Goal: Task Accomplishment & Management: Manage account settings

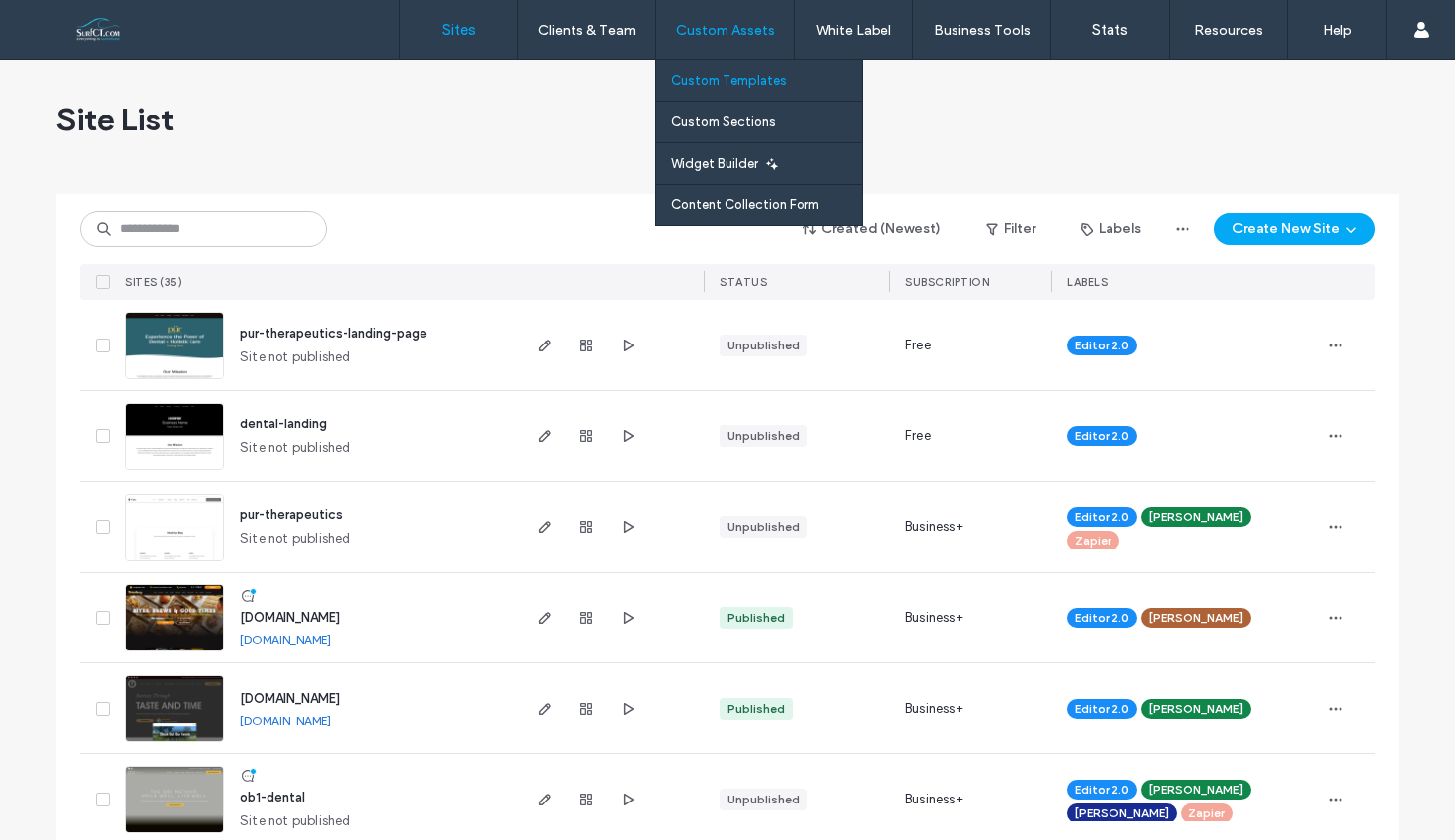
click at [738, 79] on label "Custom Templates" at bounding box center [729, 80] width 115 height 15
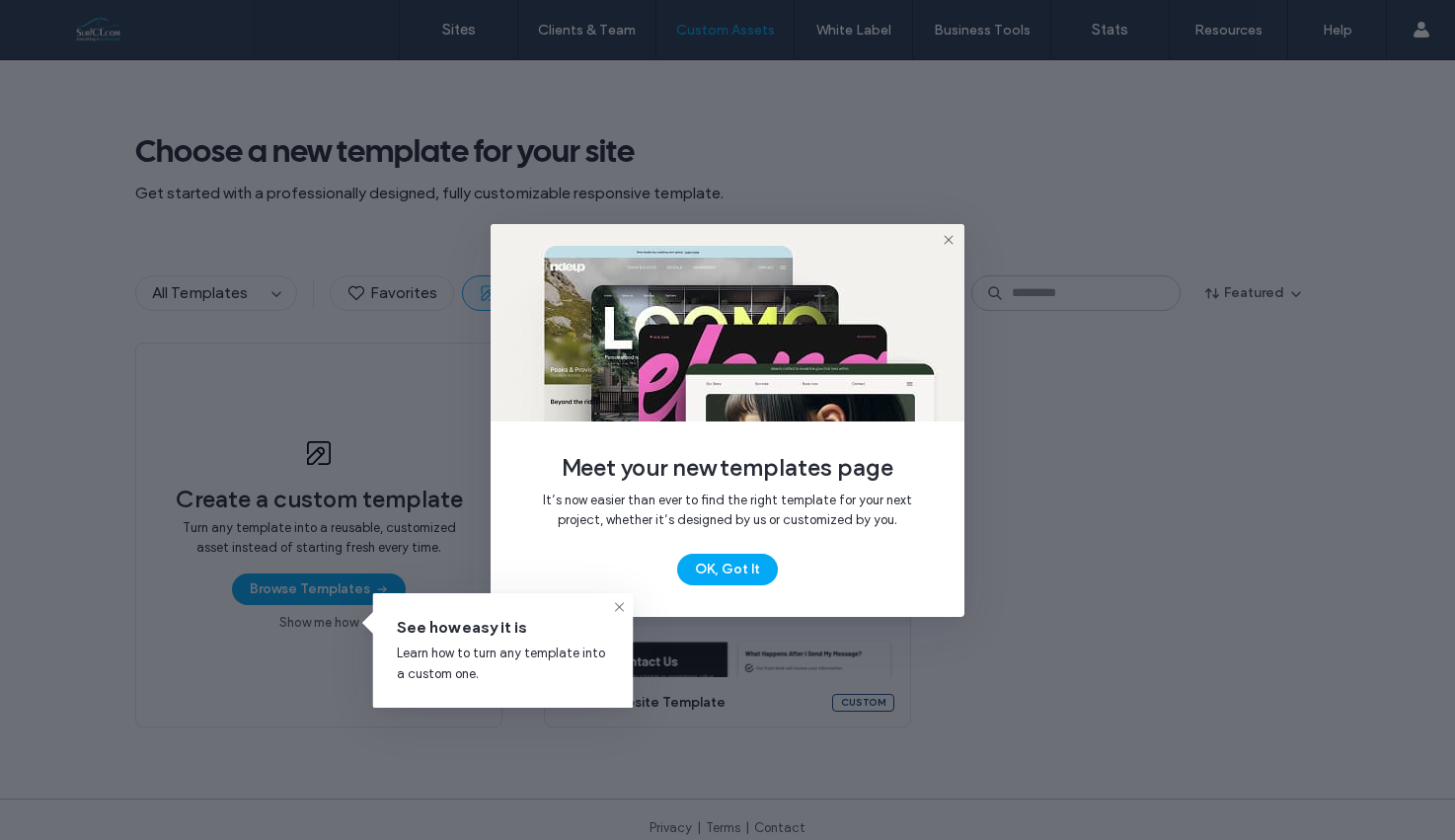
click at [944, 240] on icon at bounding box center [949, 240] width 16 height 16
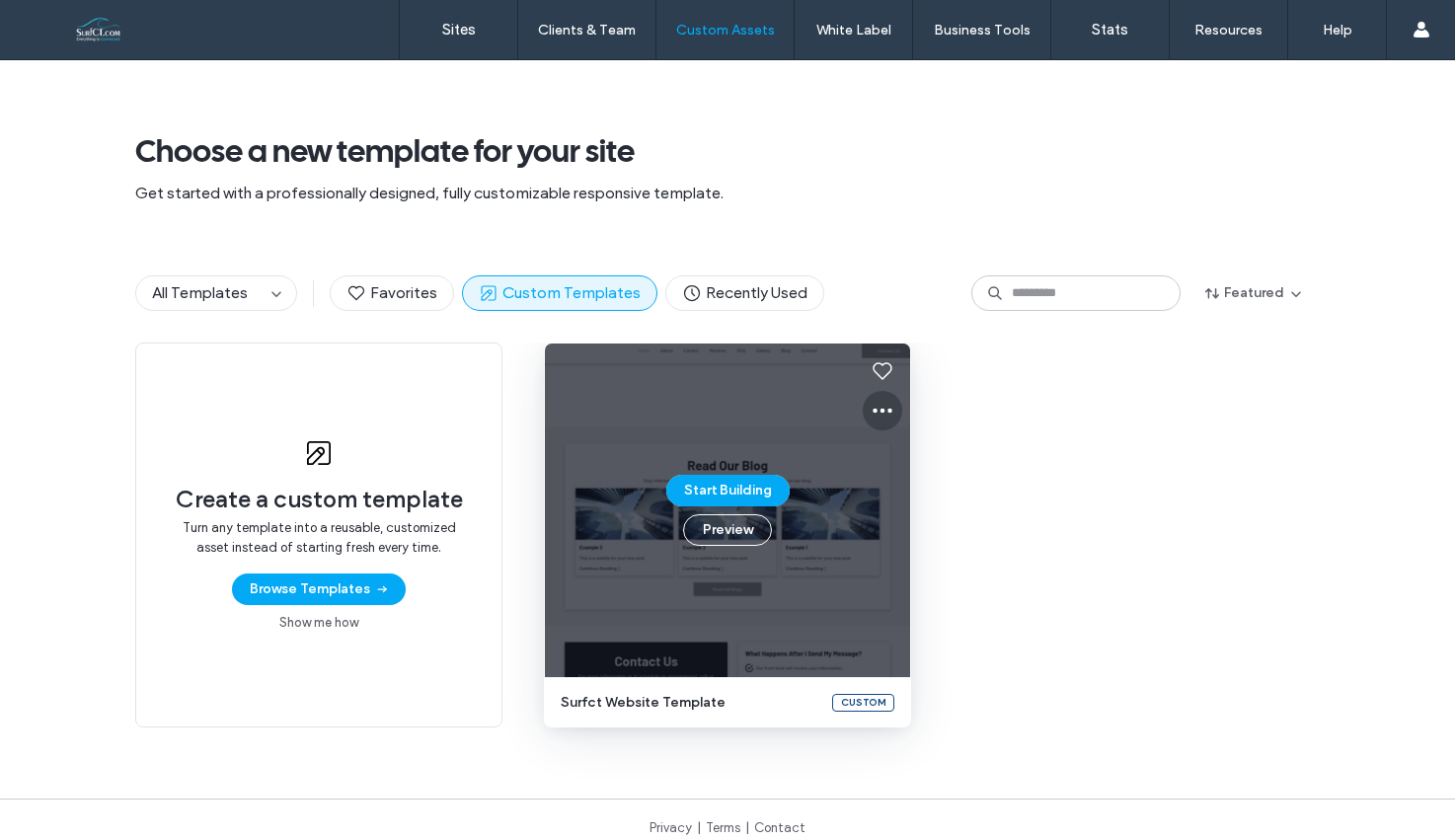
click at [872, 409] on use at bounding box center [882, 411] width 20 height 5
click at [952, 504] on span "Edit template" at bounding box center [937, 503] width 83 height 20
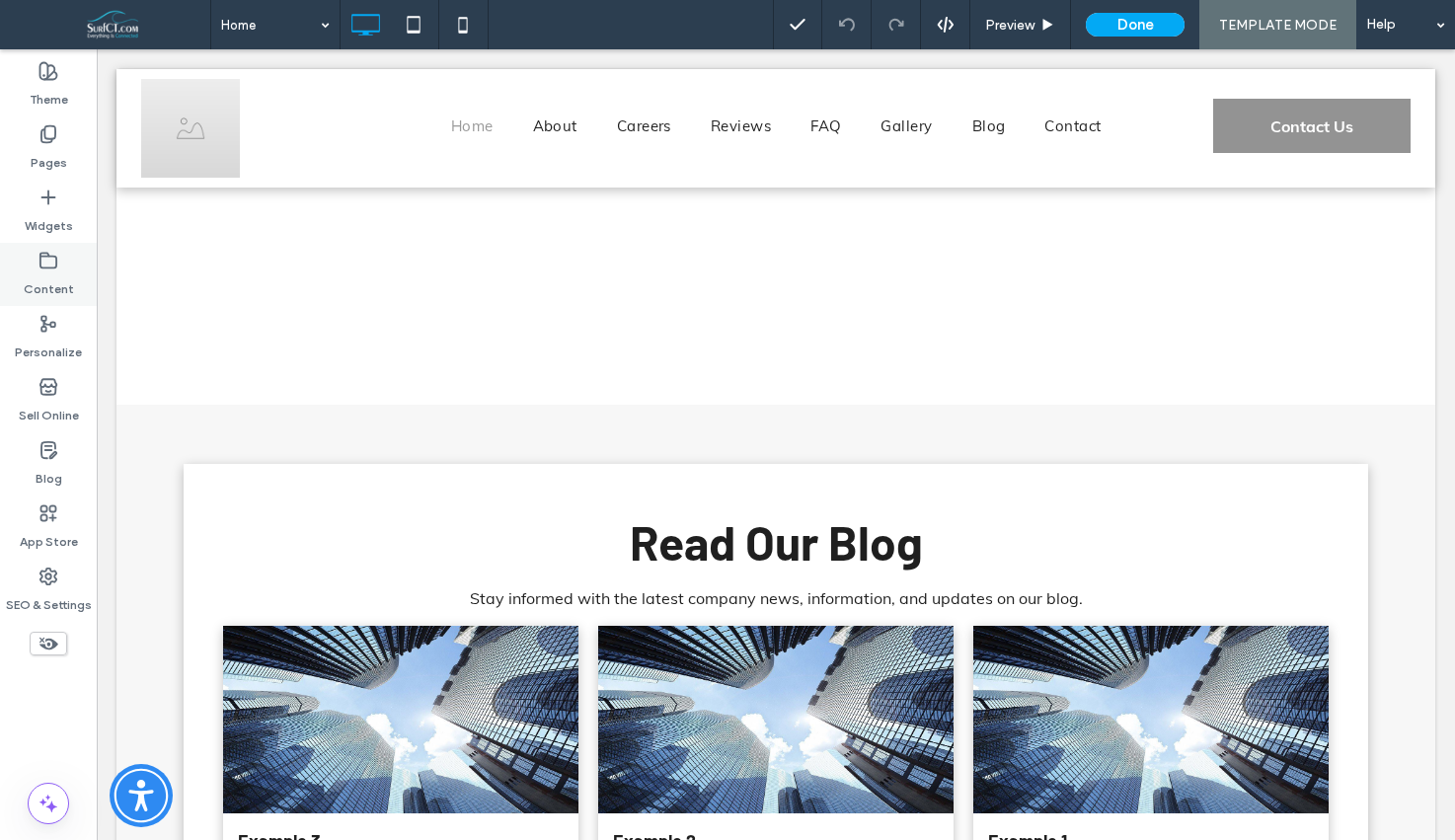
click at [68, 287] on label "Content" at bounding box center [49, 284] width 51 height 28
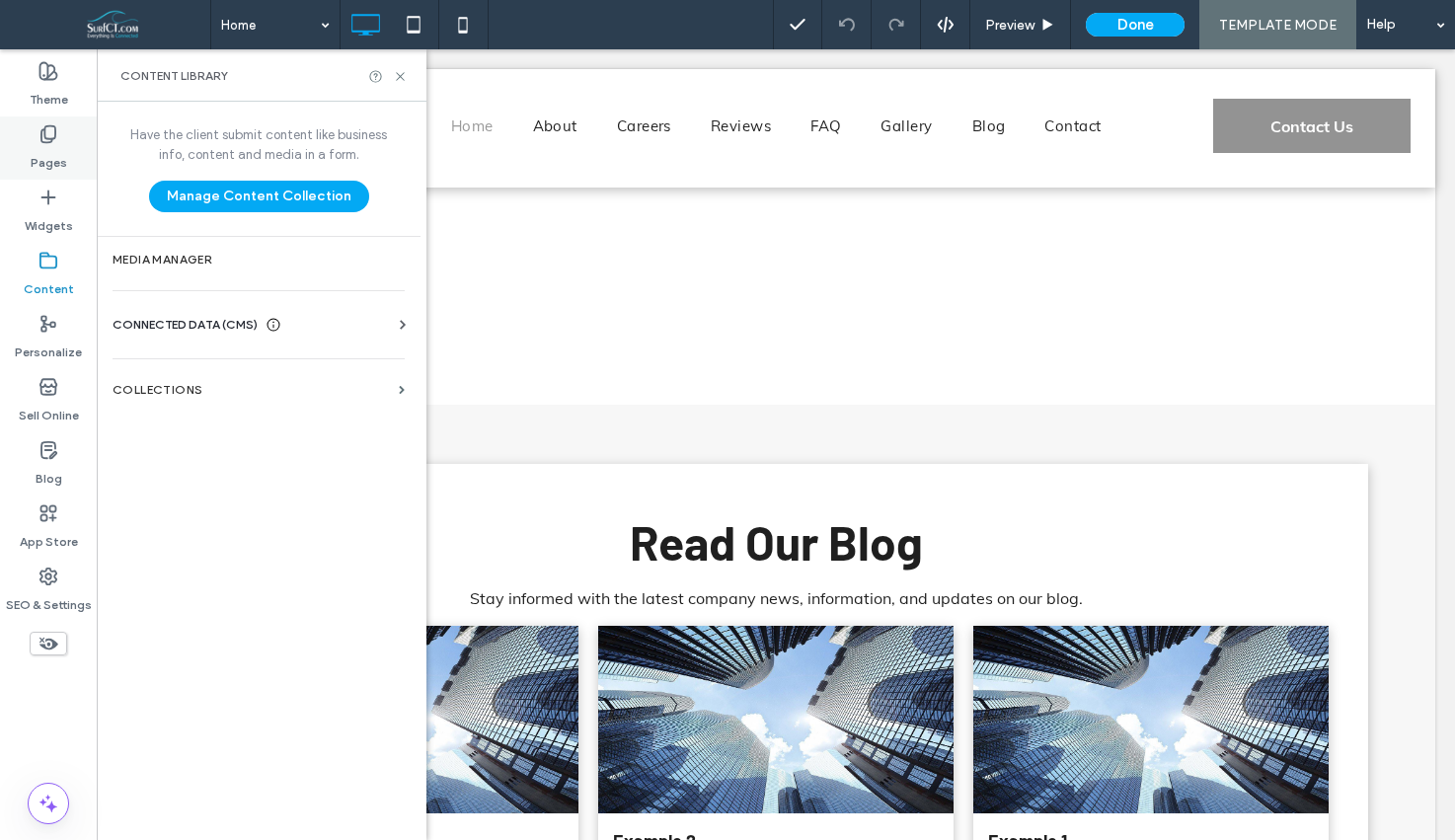
click at [42, 147] on label "Pages" at bounding box center [49, 158] width 37 height 28
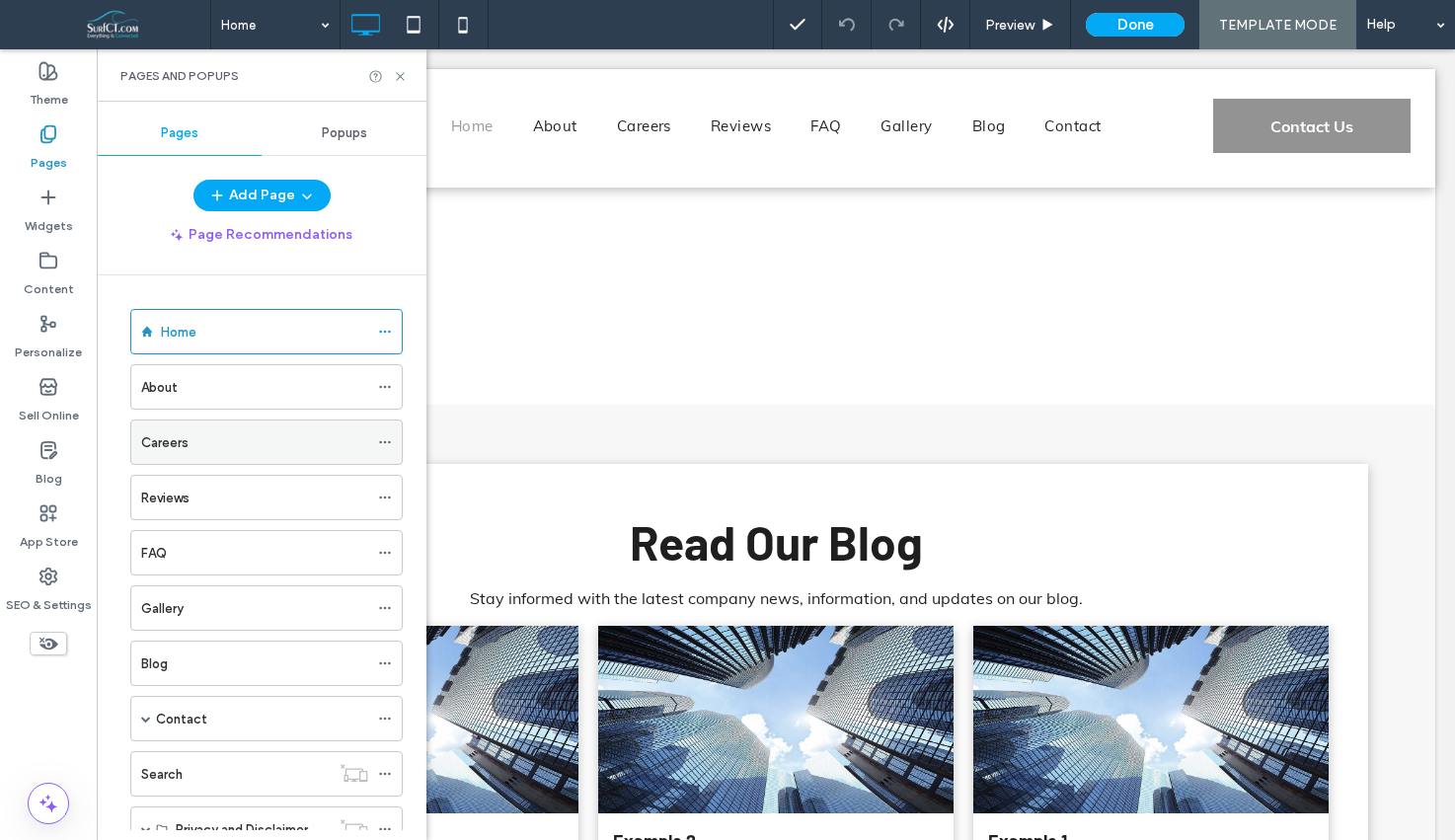
scroll to position [11, 0]
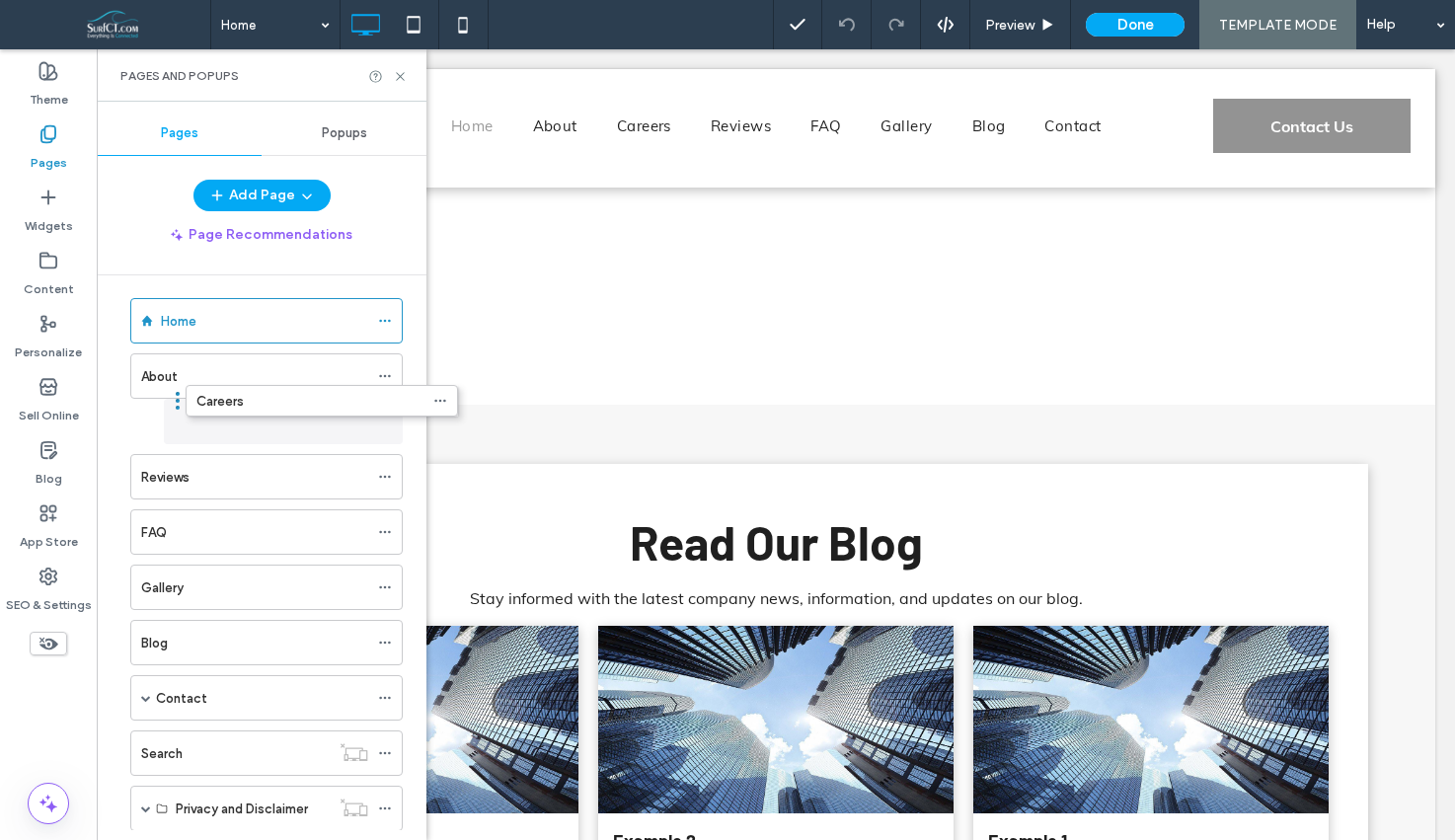
drag, startPoint x: 192, startPoint y: 437, endPoint x: 241, endPoint y: 418, distance: 52.6
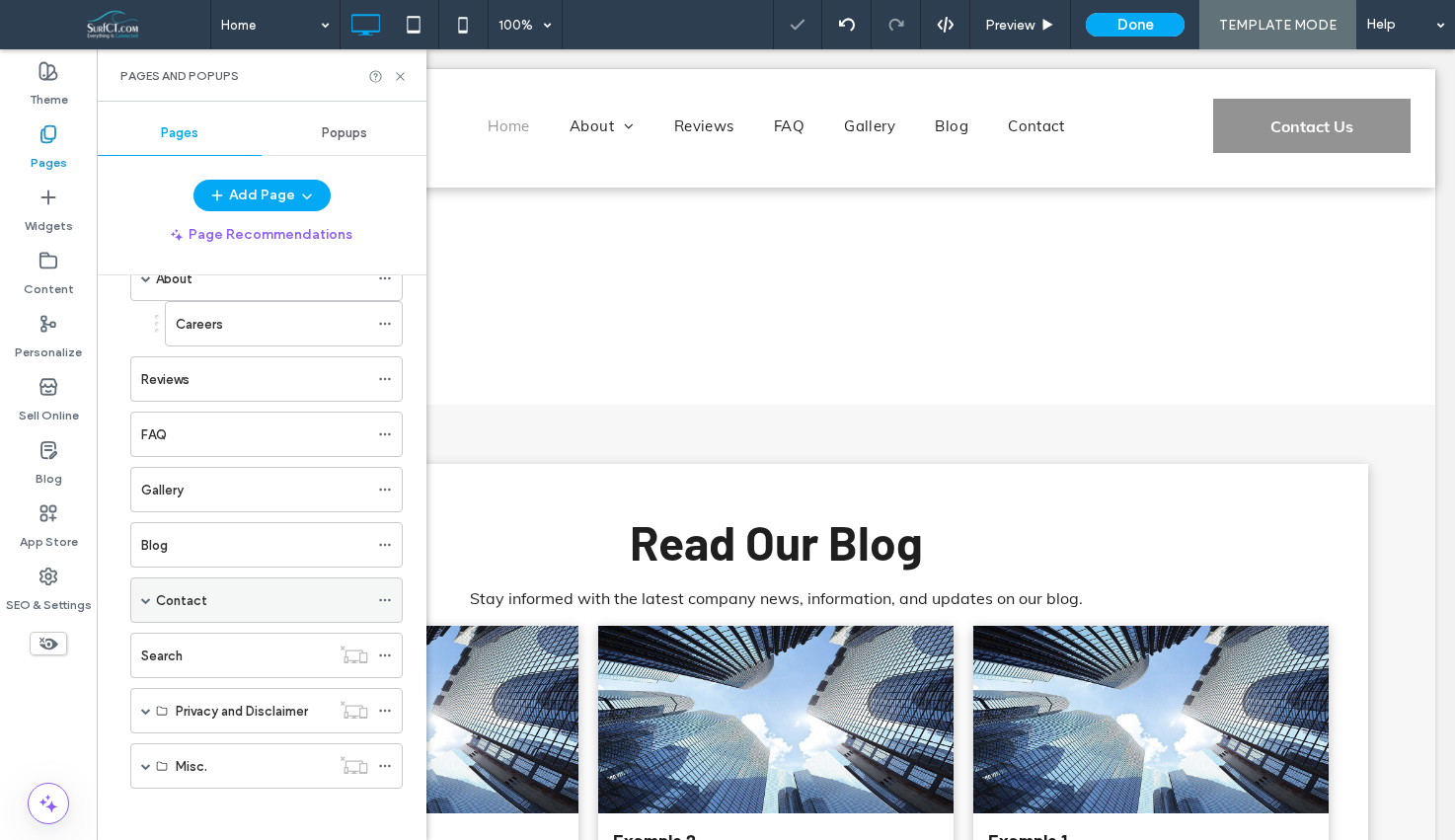
scroll to position [116, 0]
click at [148, 594] on span at bounding box center [146, 592] width 10 height 10
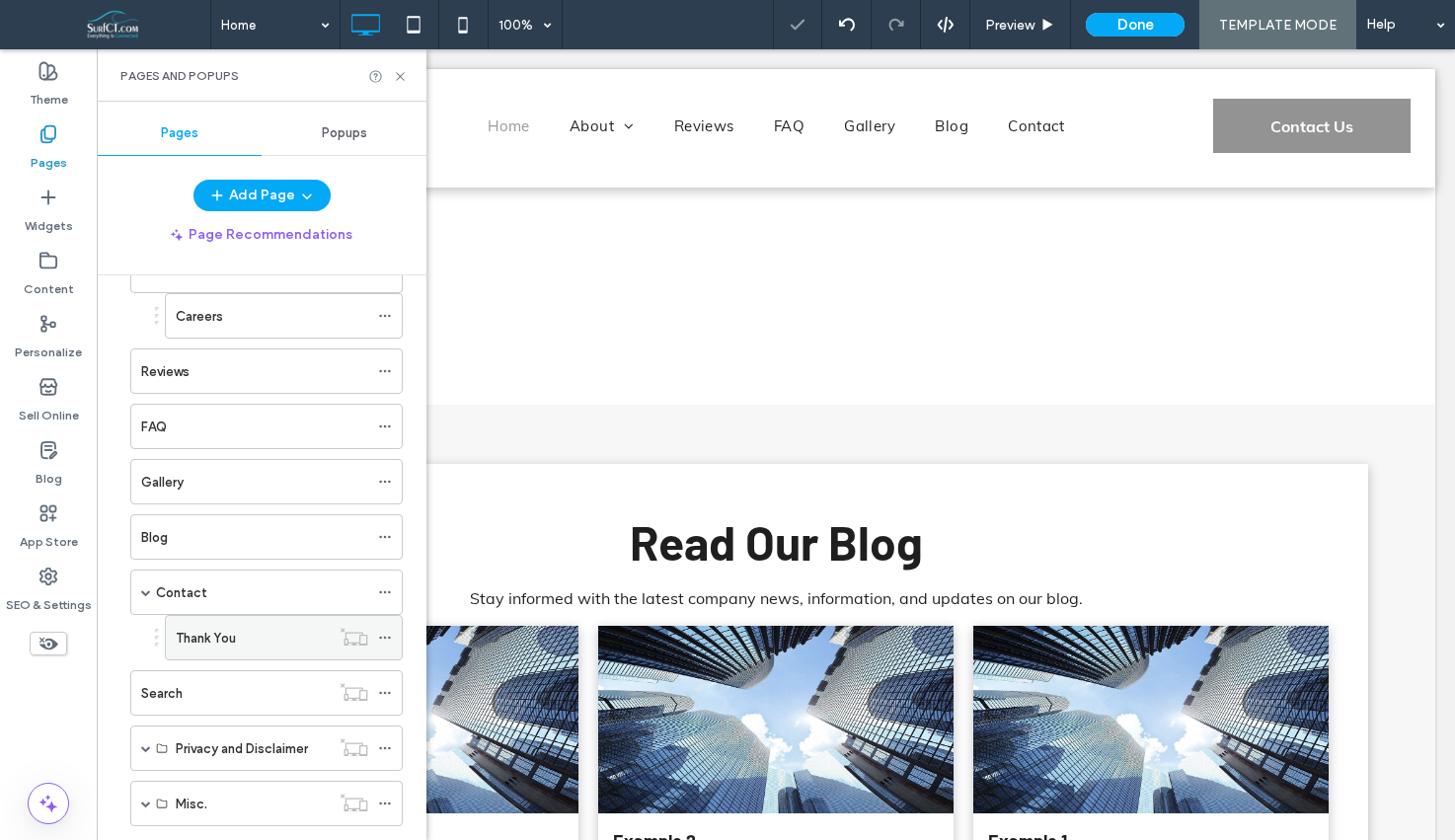
click at [386, 633] on icon at bounding box center [385, 637] width 14 height 14
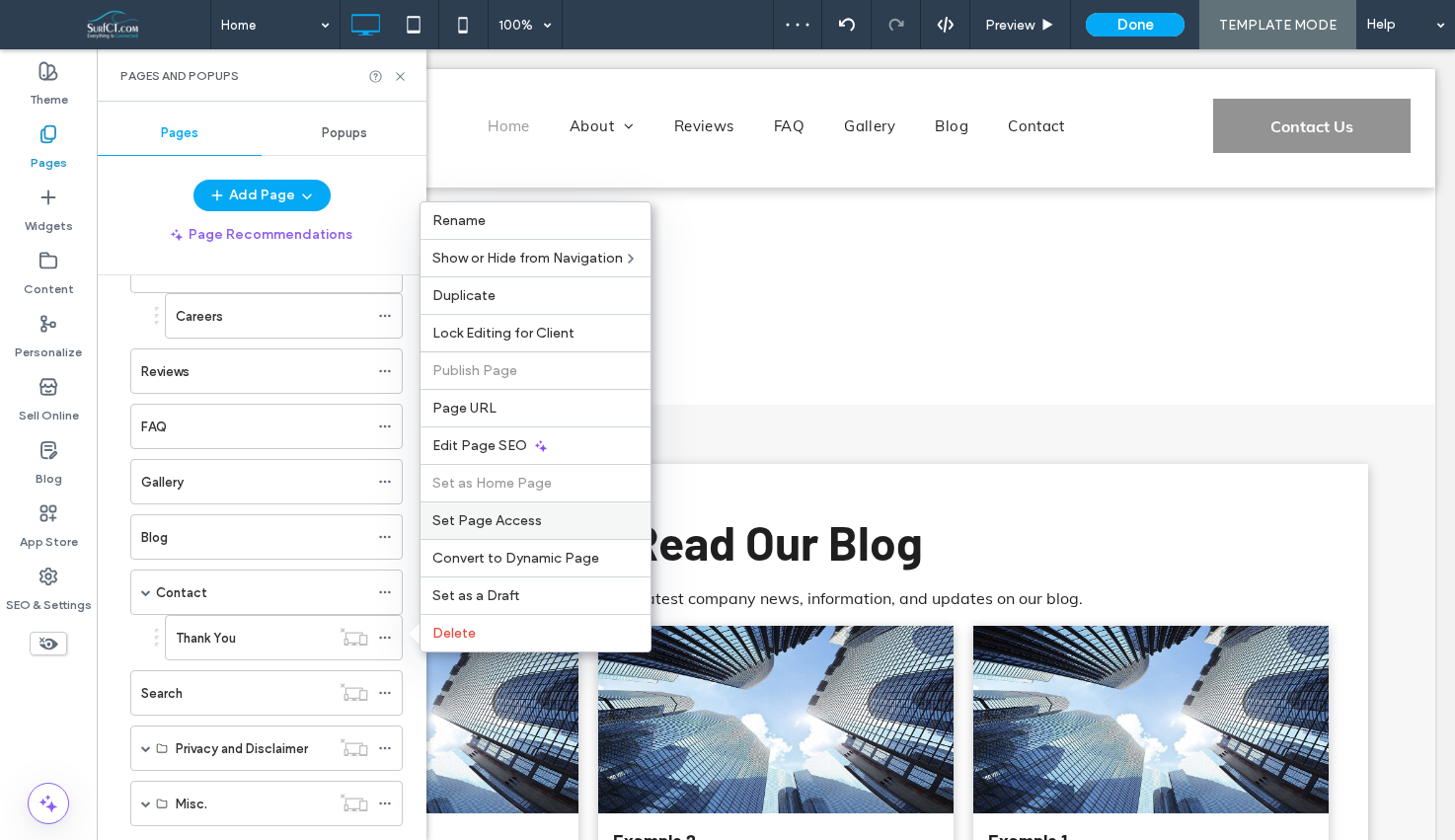
click at [500, 514] on span "Set Page Access" at bounding box center [487, 520] width 109 height 17
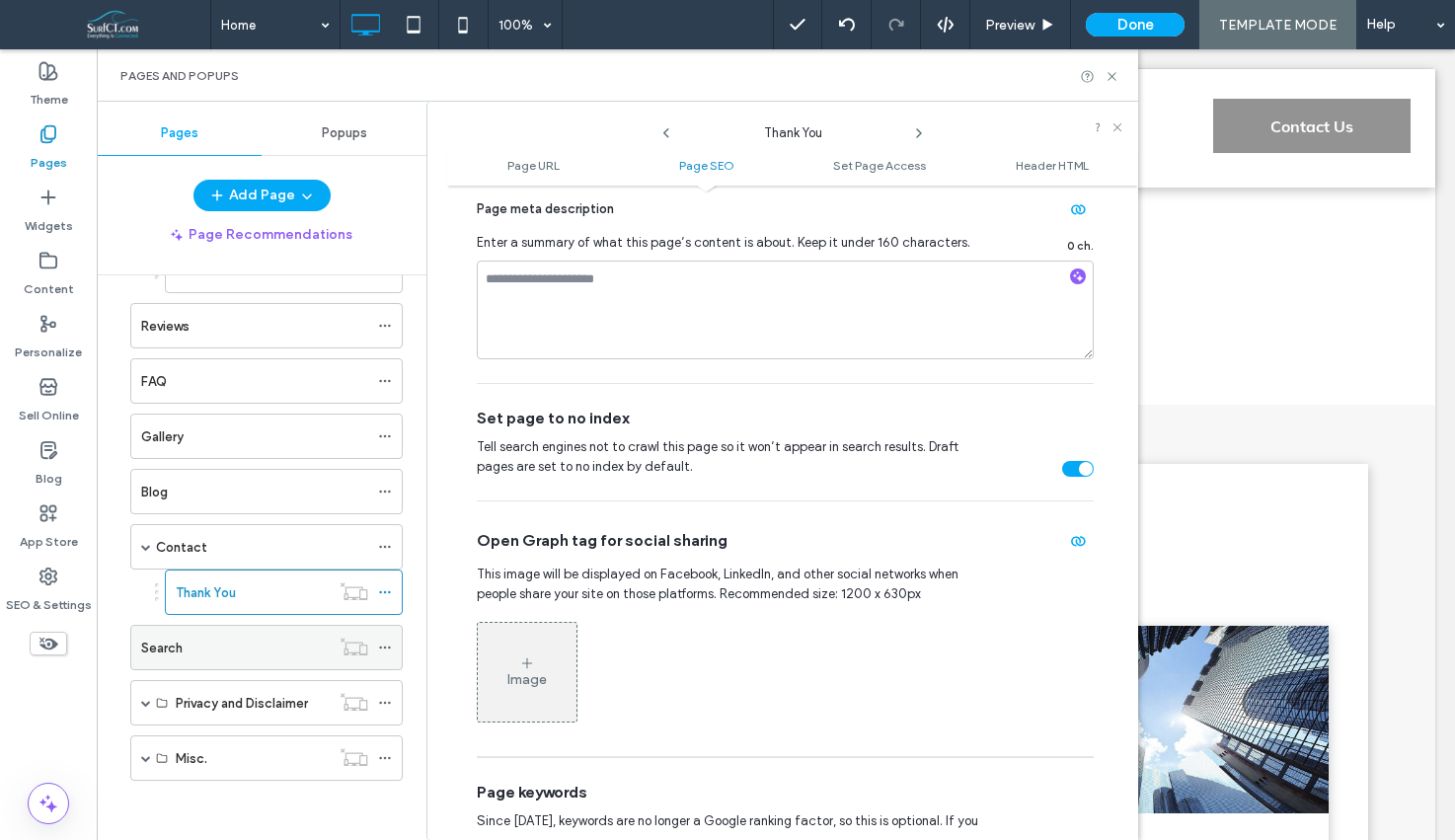
scroll to position [161, 0]
click at [143, 706] on span at bounding box center [146, 704] width 10 height 10
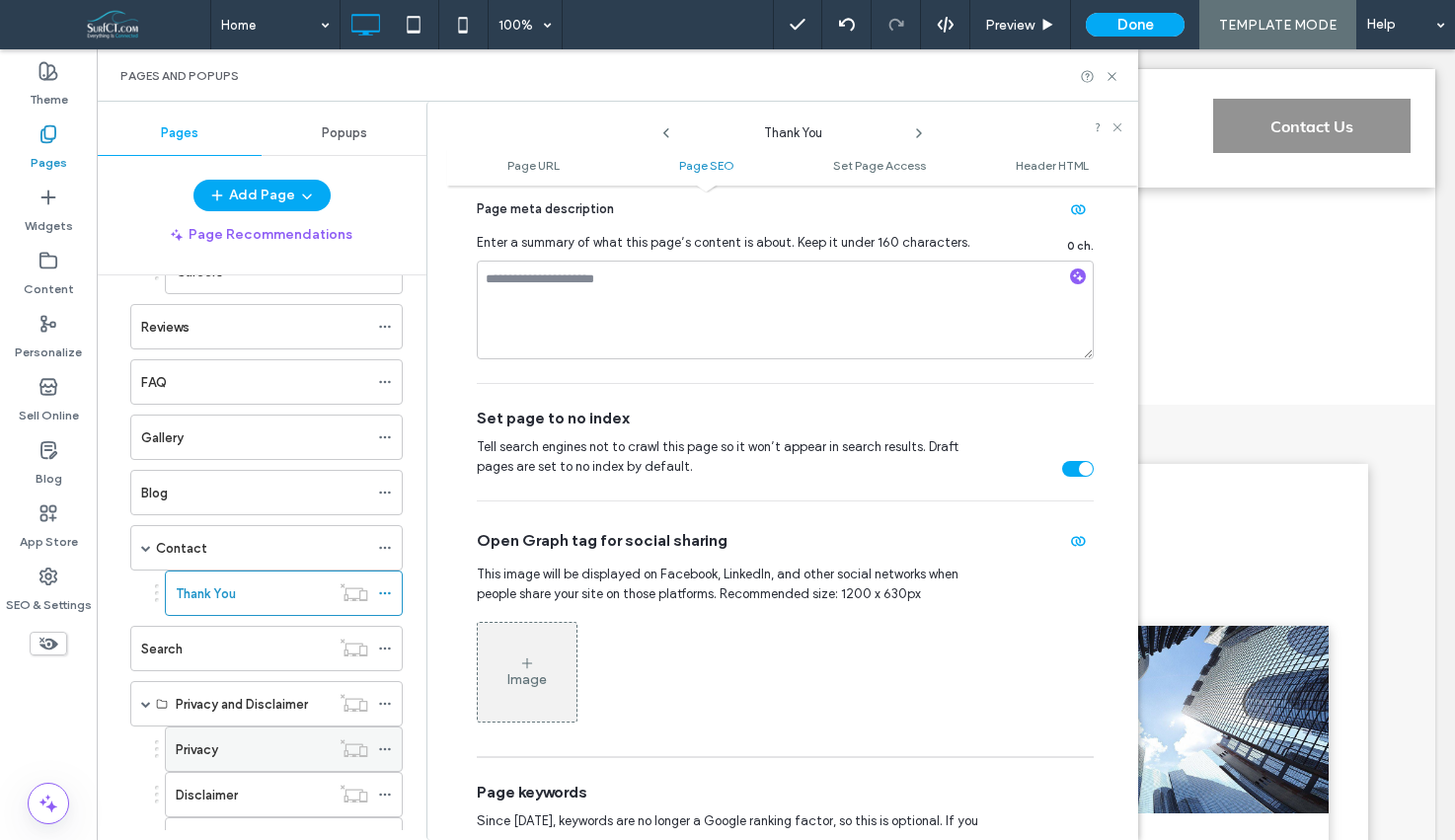
click at [380, 748] on use at bounding box center [384, 749] width 11 height 3
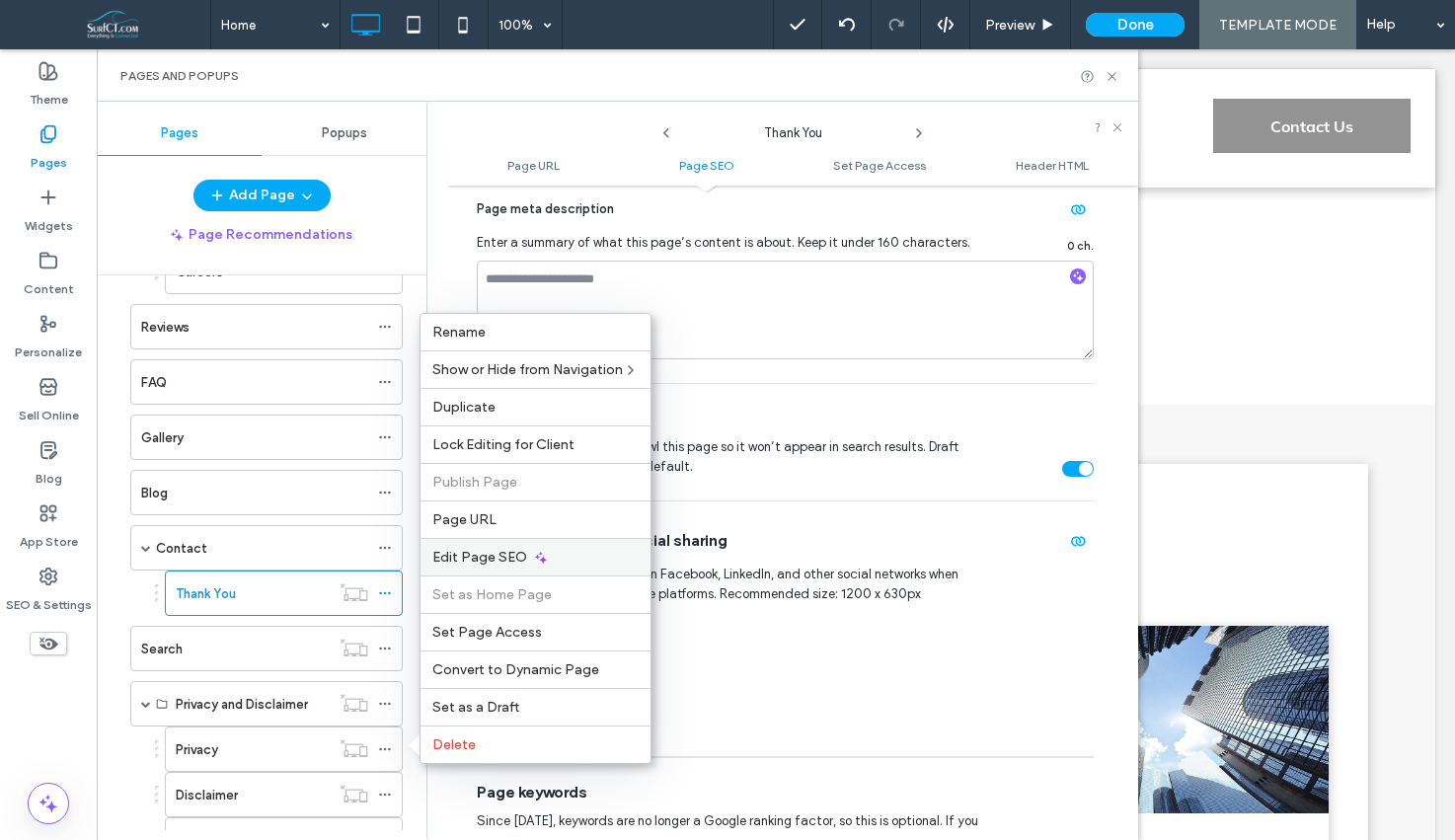
click at [459, 542] on div "Edit Page SEO" at bounding box center [535, 557] width 230 height 38
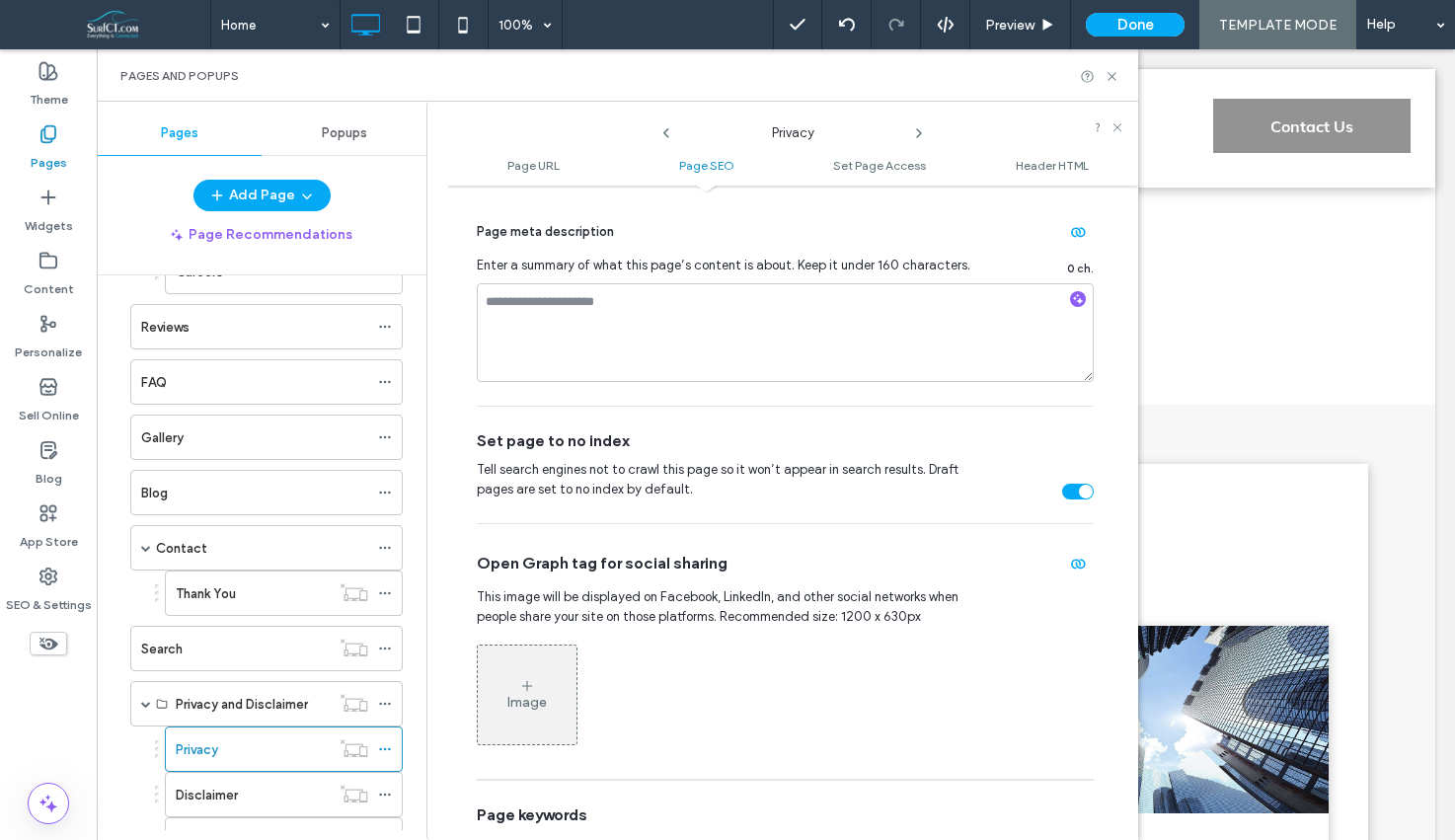
scroll to position [629, 0]
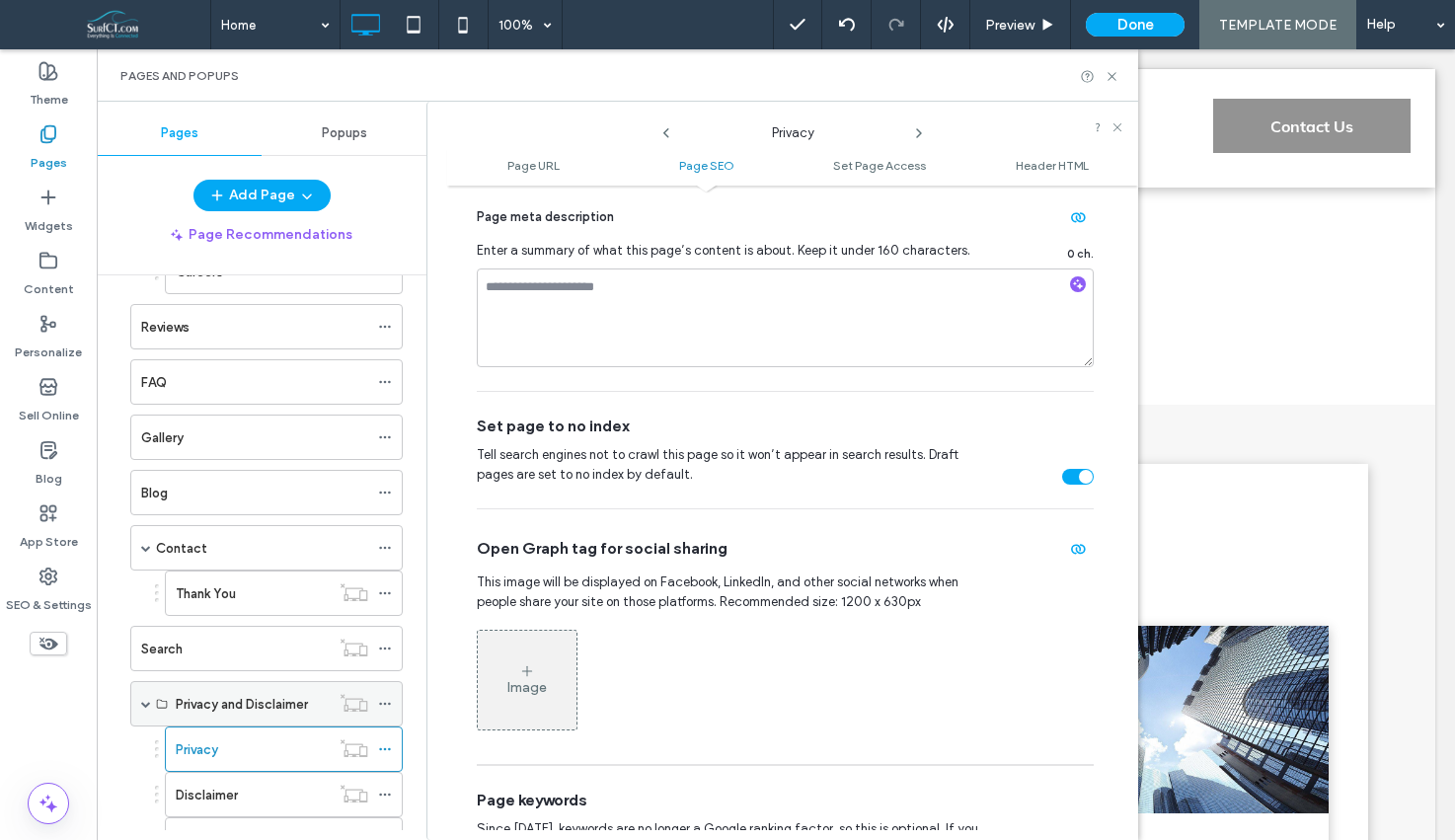
click at [145, 700] on span at bounding box center [146, 704] width 10 height 10
click at [146, 758] on span at bounding box center [146, 757] width 10 height 10
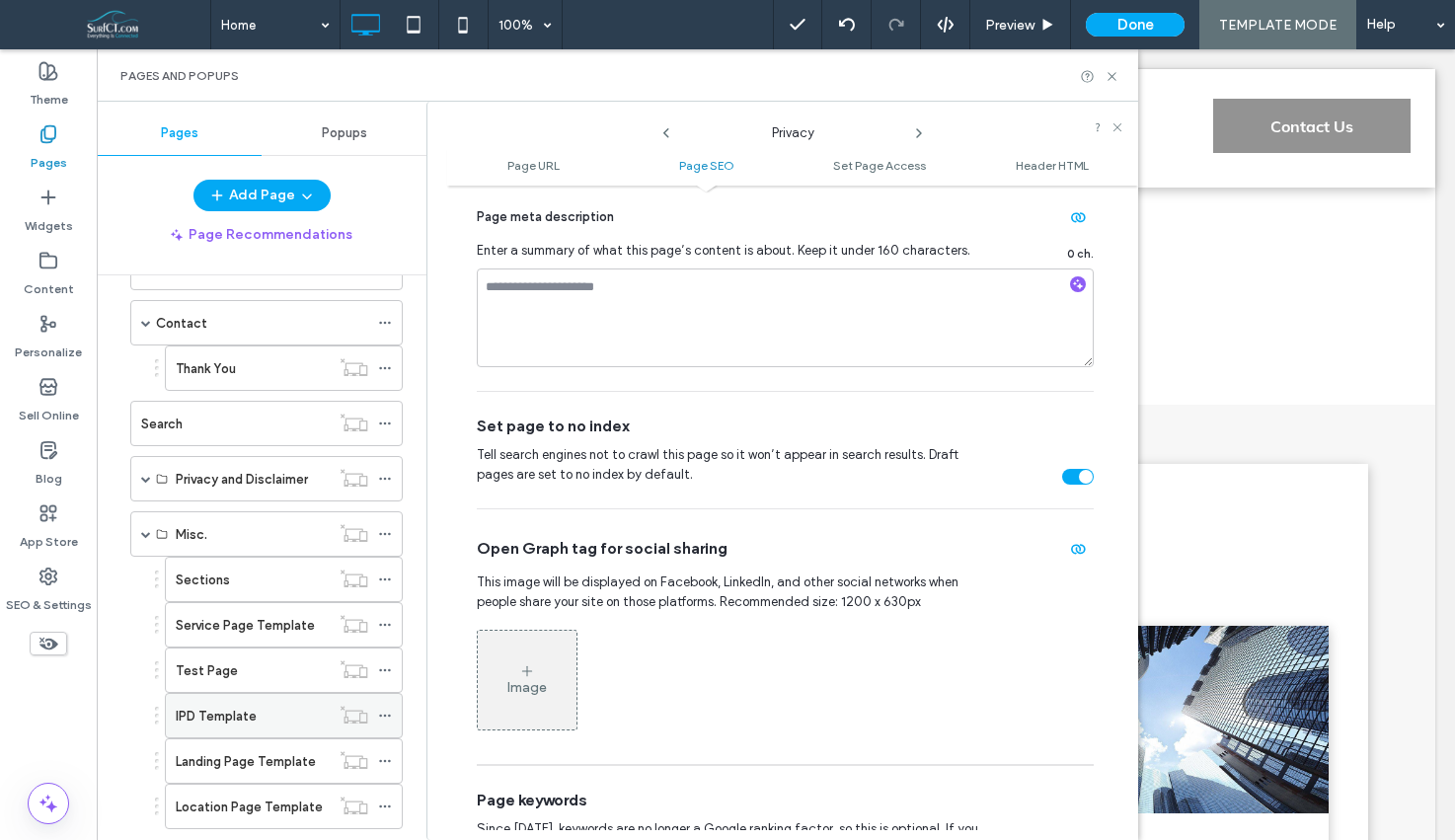
scroll to position [415, 0]
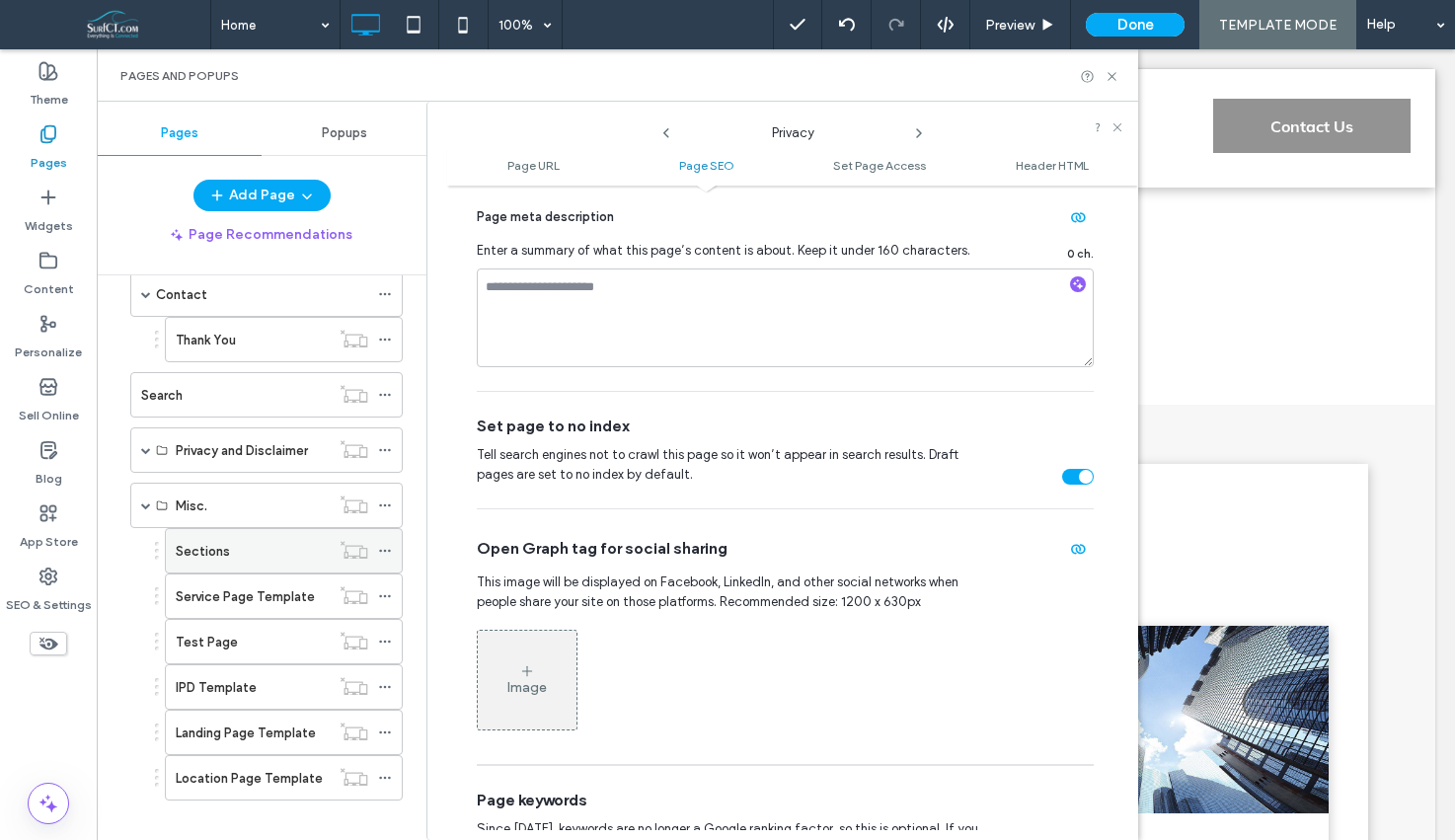
click at [385, 553] on icon at bounding box center [385, 551] width 14 height 14
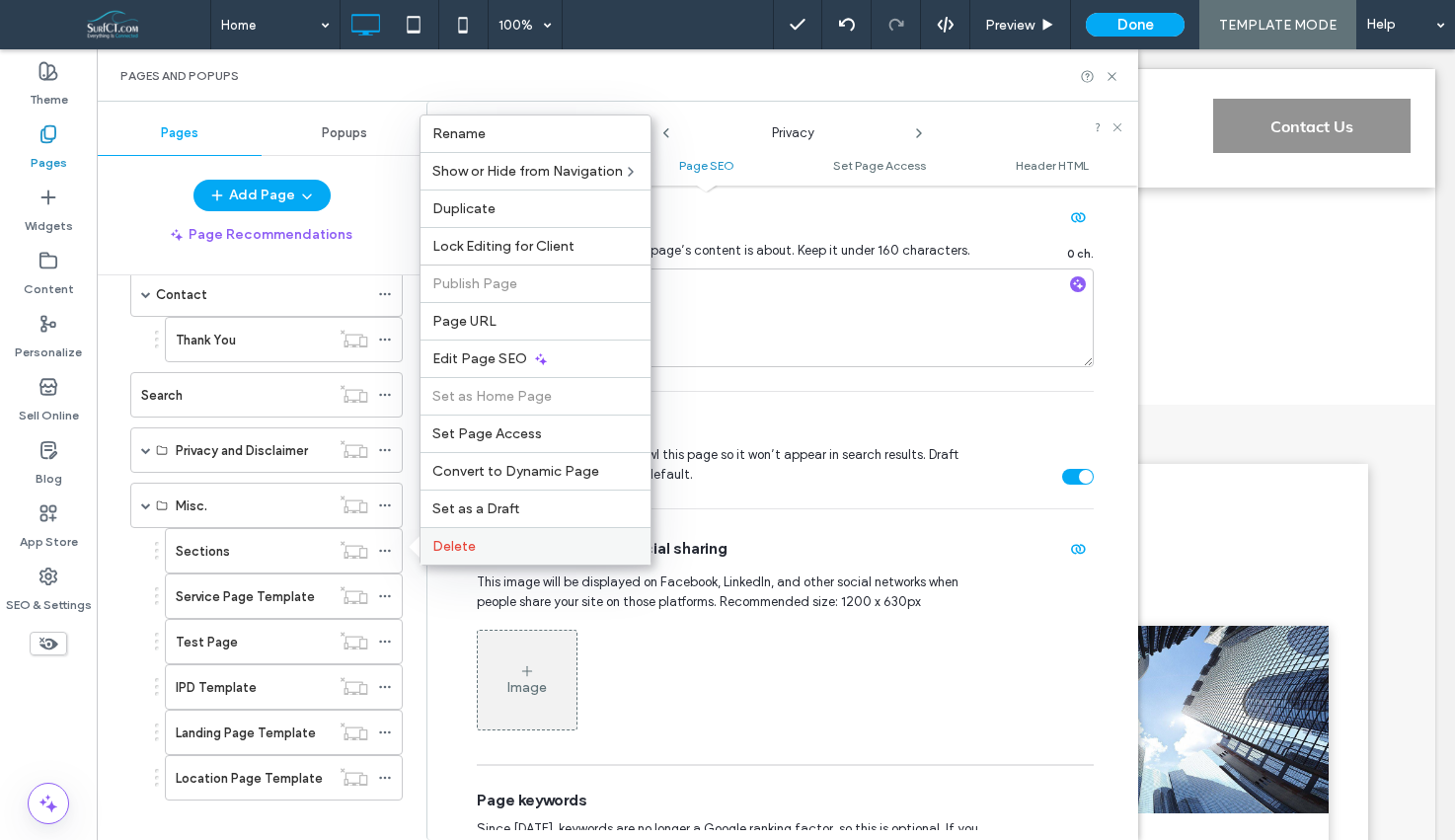
click at [450, 549] on span "Delete" at bounding box center [455, 546] width 44 height 17
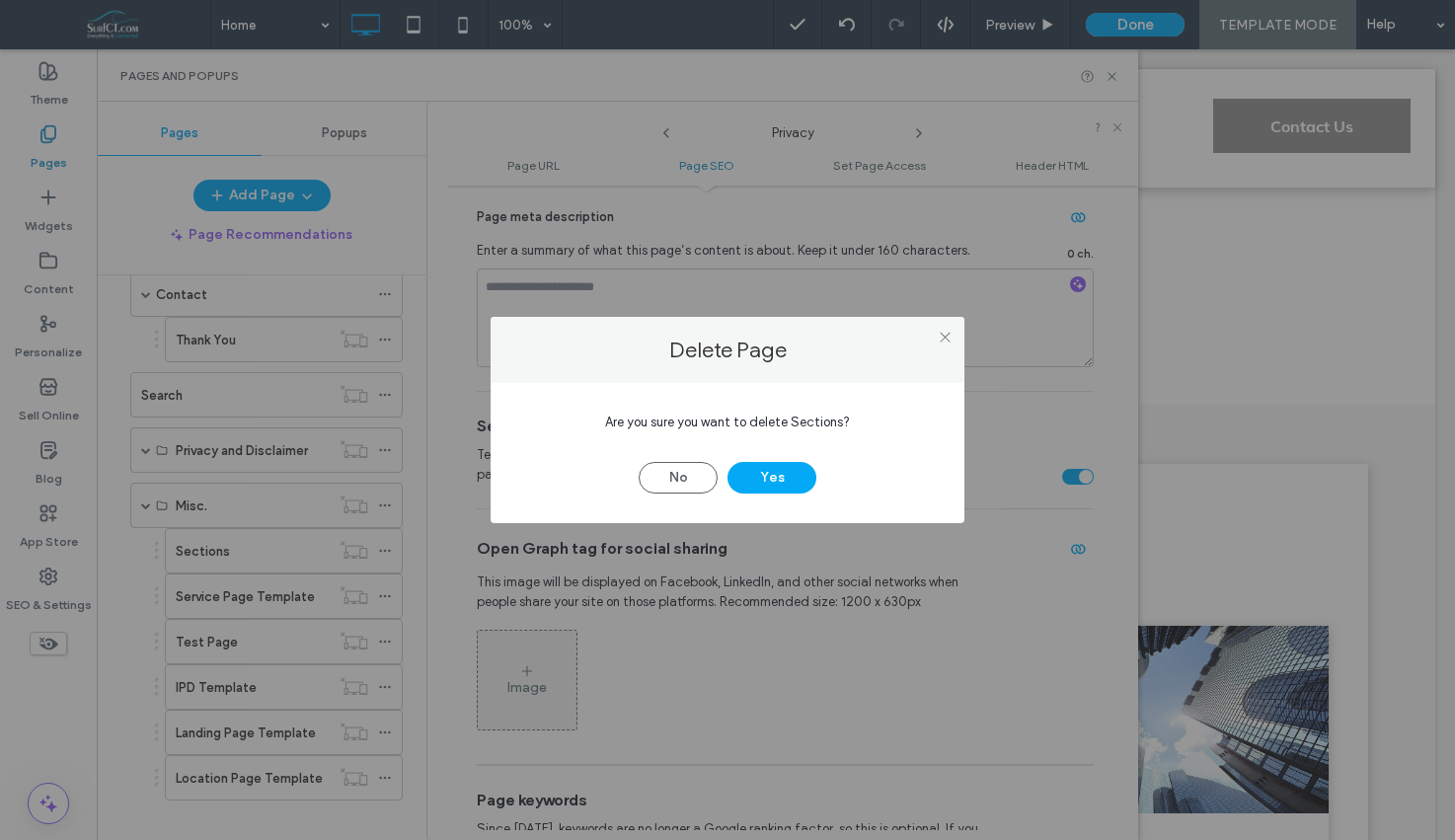
click at [955, 342] on div at bounding box center [945, 337] width 30 height 30
click at [946, 333] on icon at bounding box center [945, 337] width 15 height 15
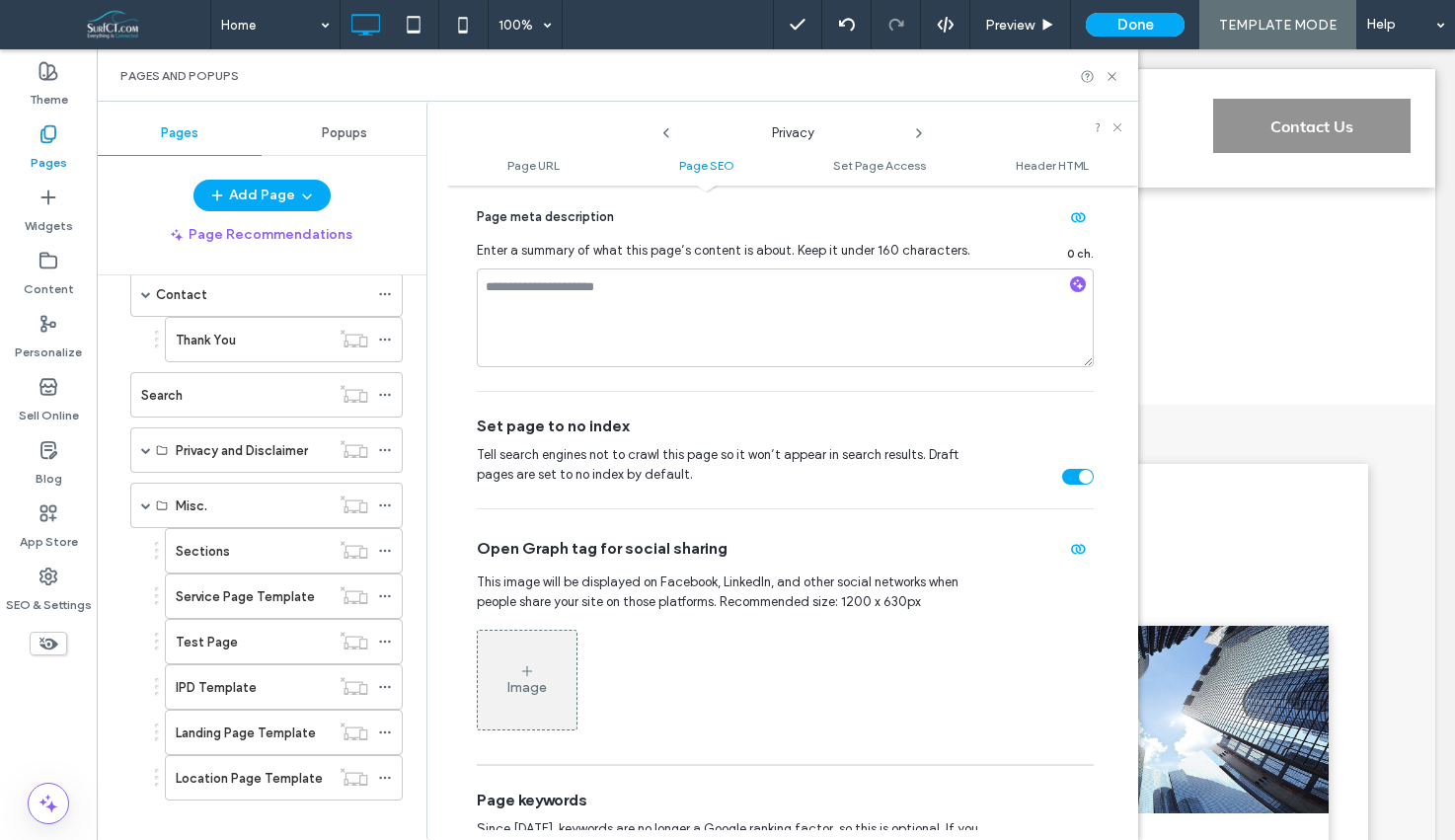
click at [1131, 37] on div "Preview Done TEMPLATE MODE Help" at bounding box center [1114, 25] width 682 height 50
click at [1138, 31] on button "Done" at bounding box center [1135, 25] width 98 height 24
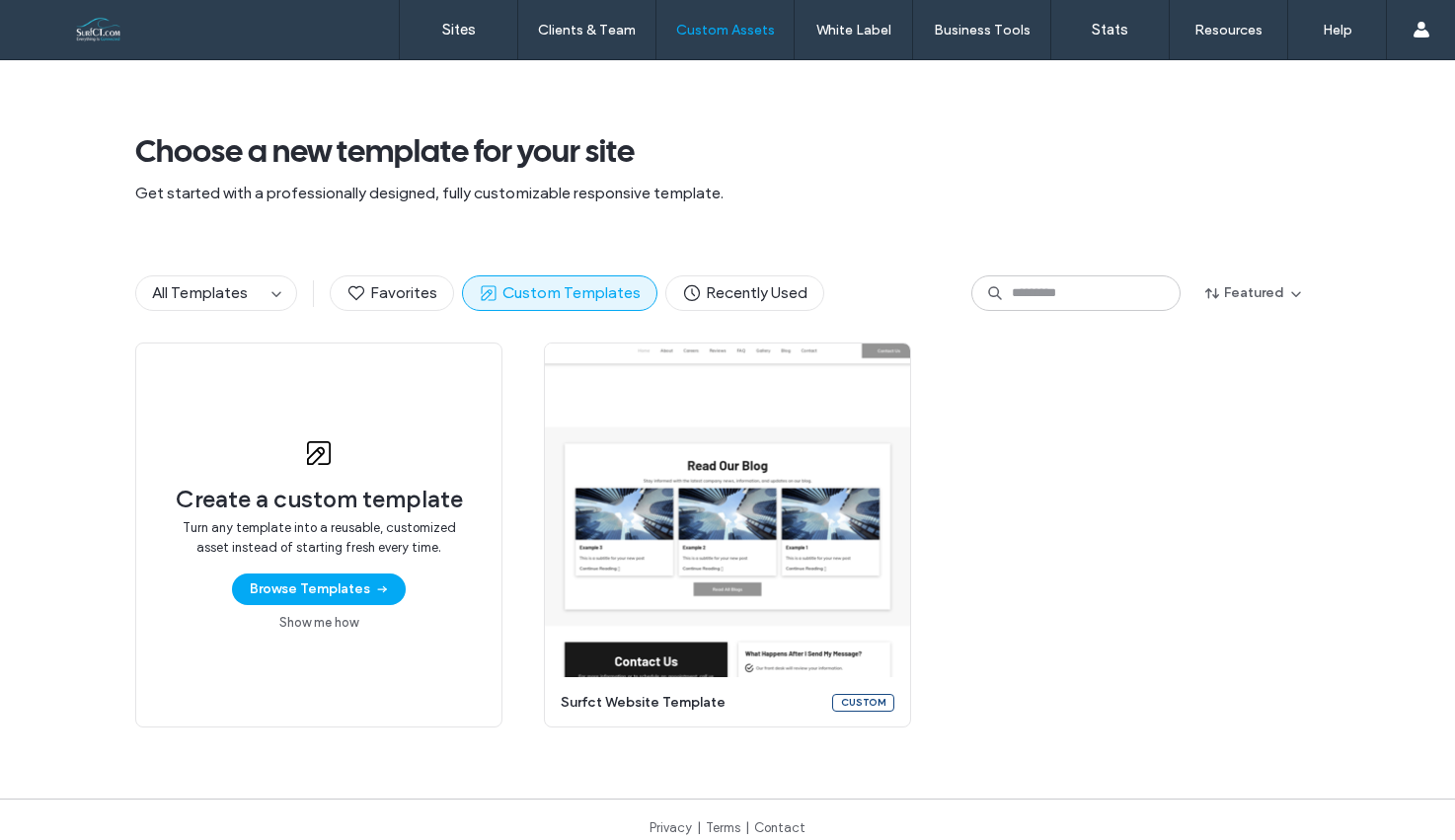
scroll to position [17, 0]
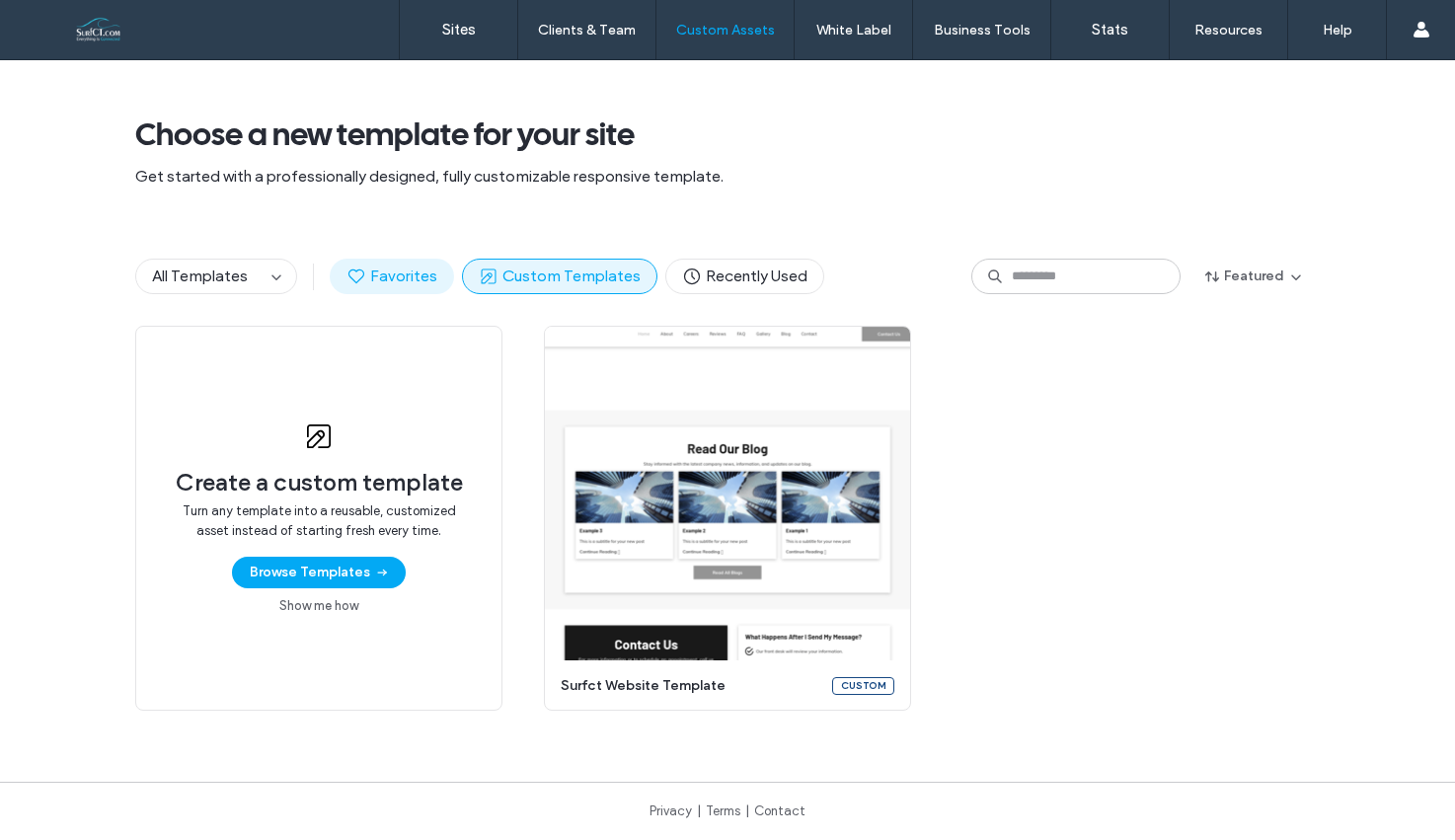
click at [368, 271] on span "Favorites" at bounding box center [391, 276] width 91 height 22
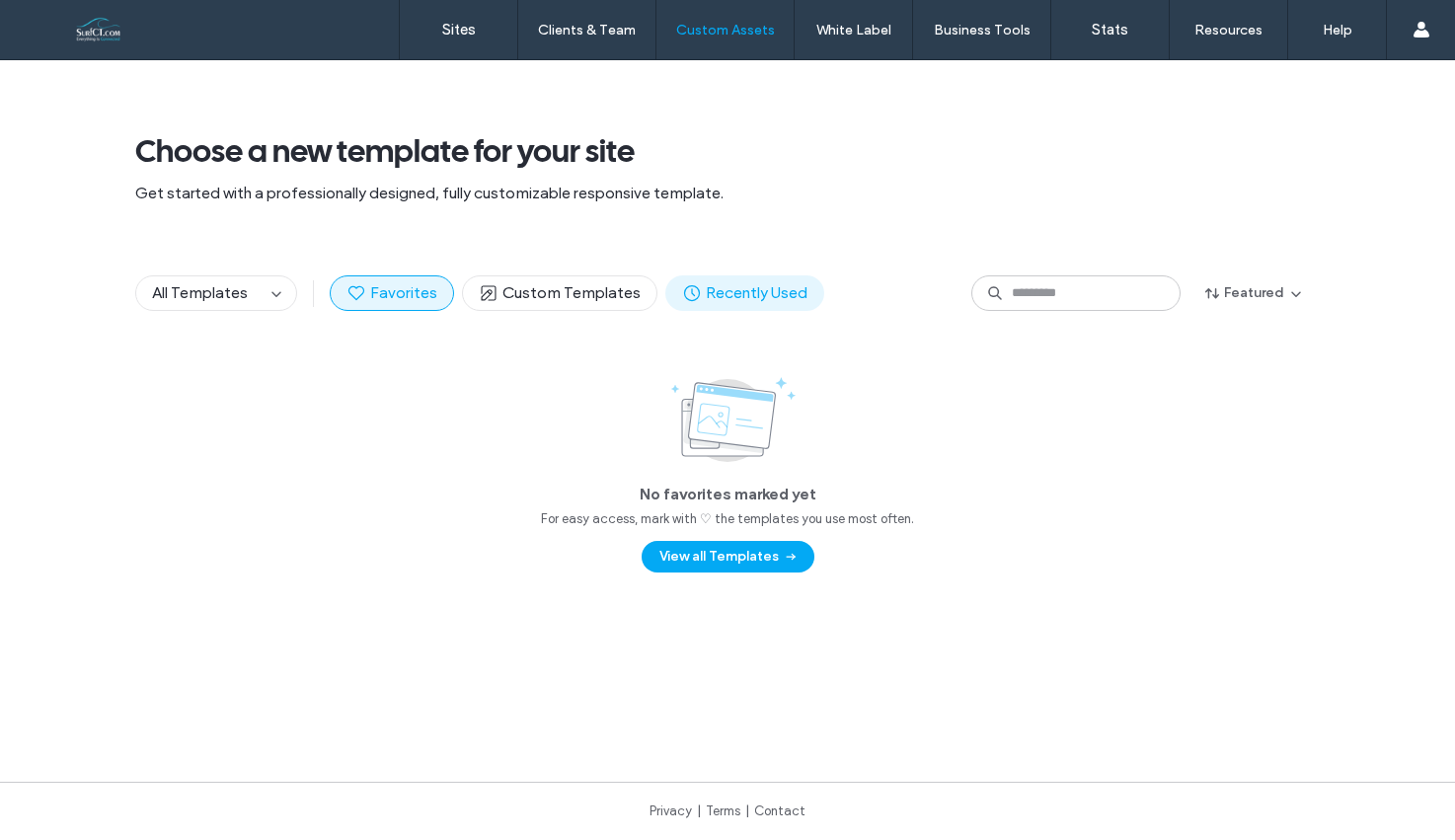
click at [779, 285] on span "Recently Used" at bounding box center [745, 293] width 125 height 22
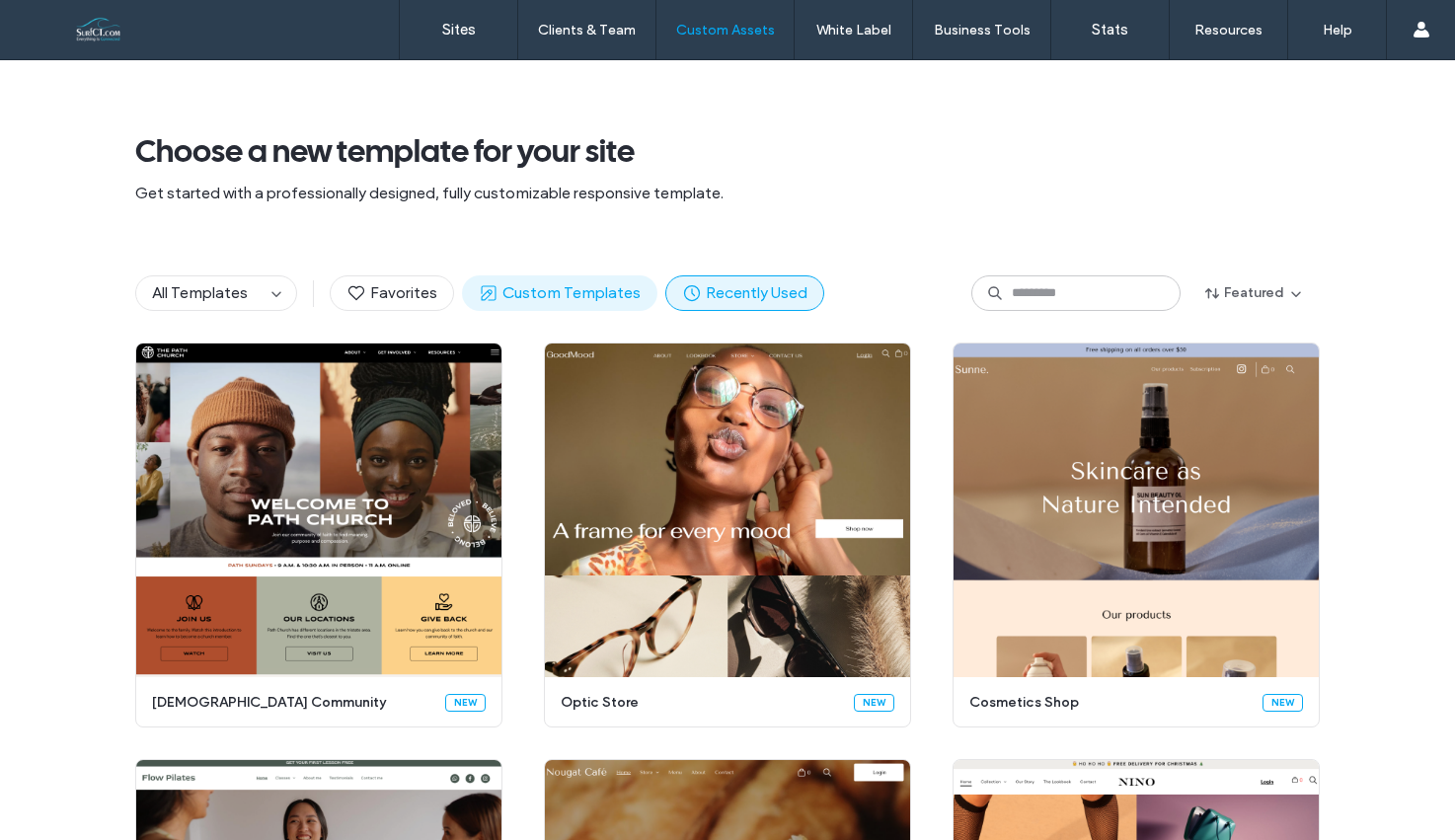
click at [560, 299] on span "Custom Templates" at bounding box center [559, 293] width 162 height 22
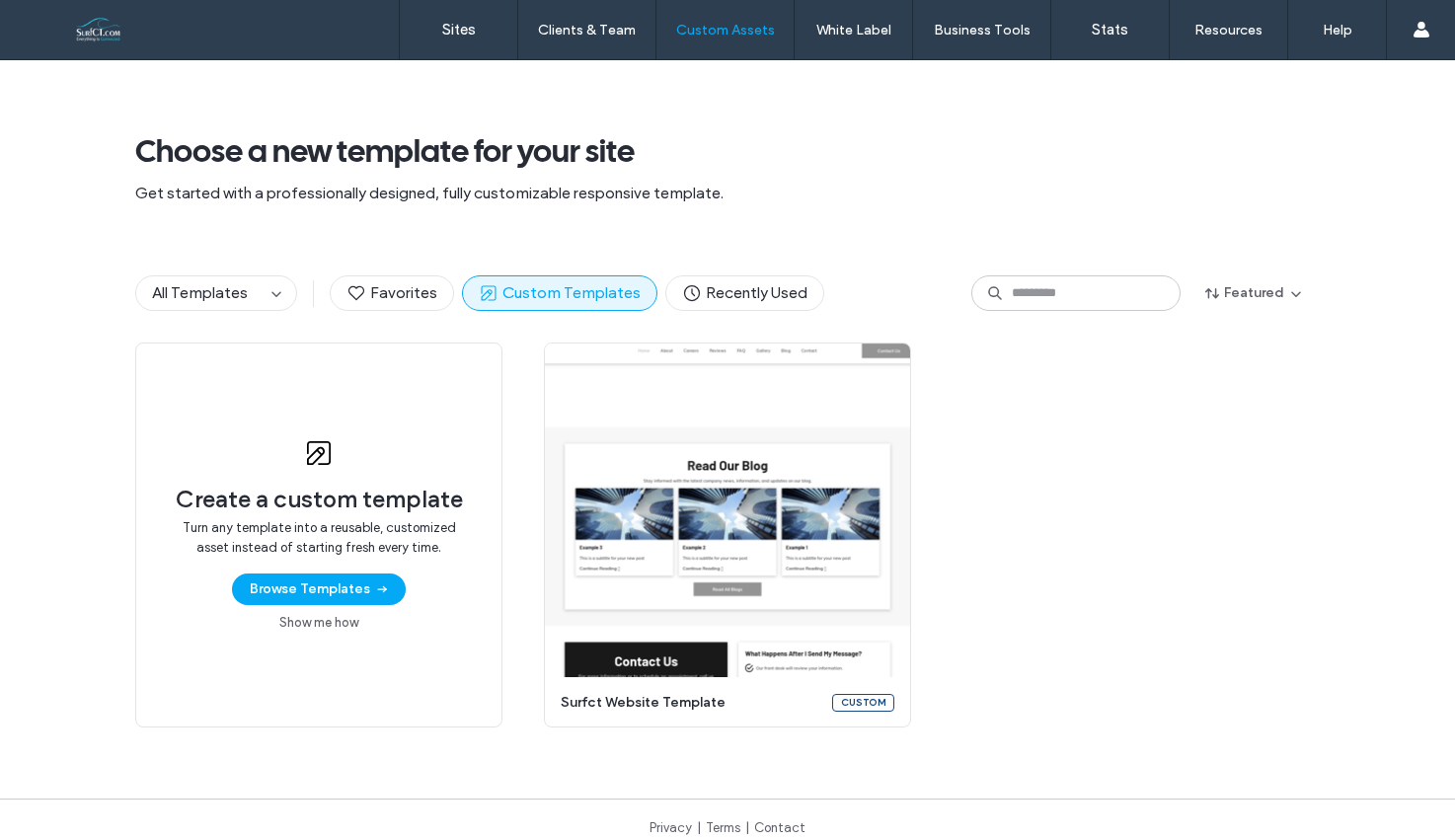
scroll to position [17, 0]
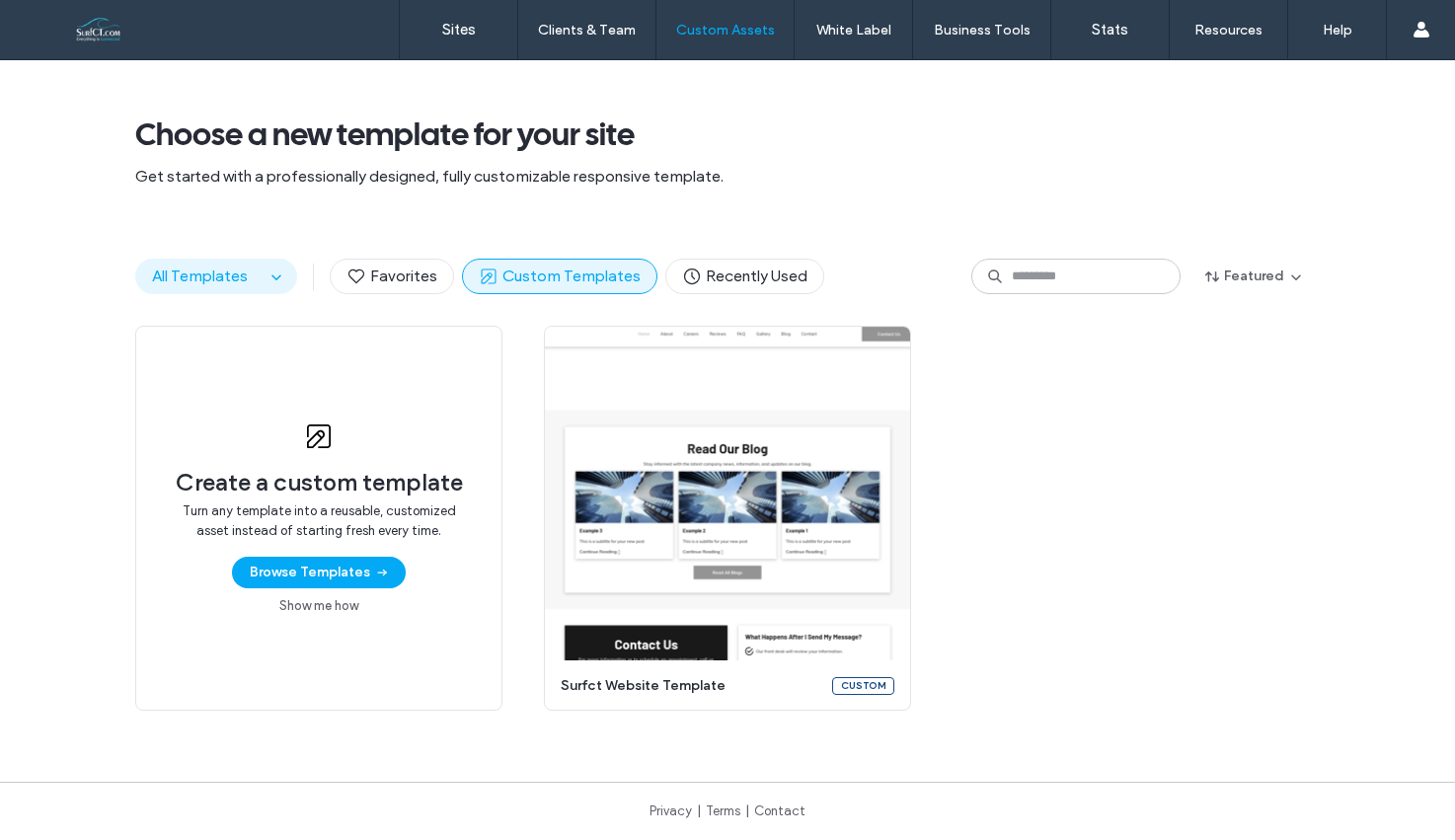
click at [235, 259] on button "All Templates" at bounding box center [200, 276] width 128 height 34
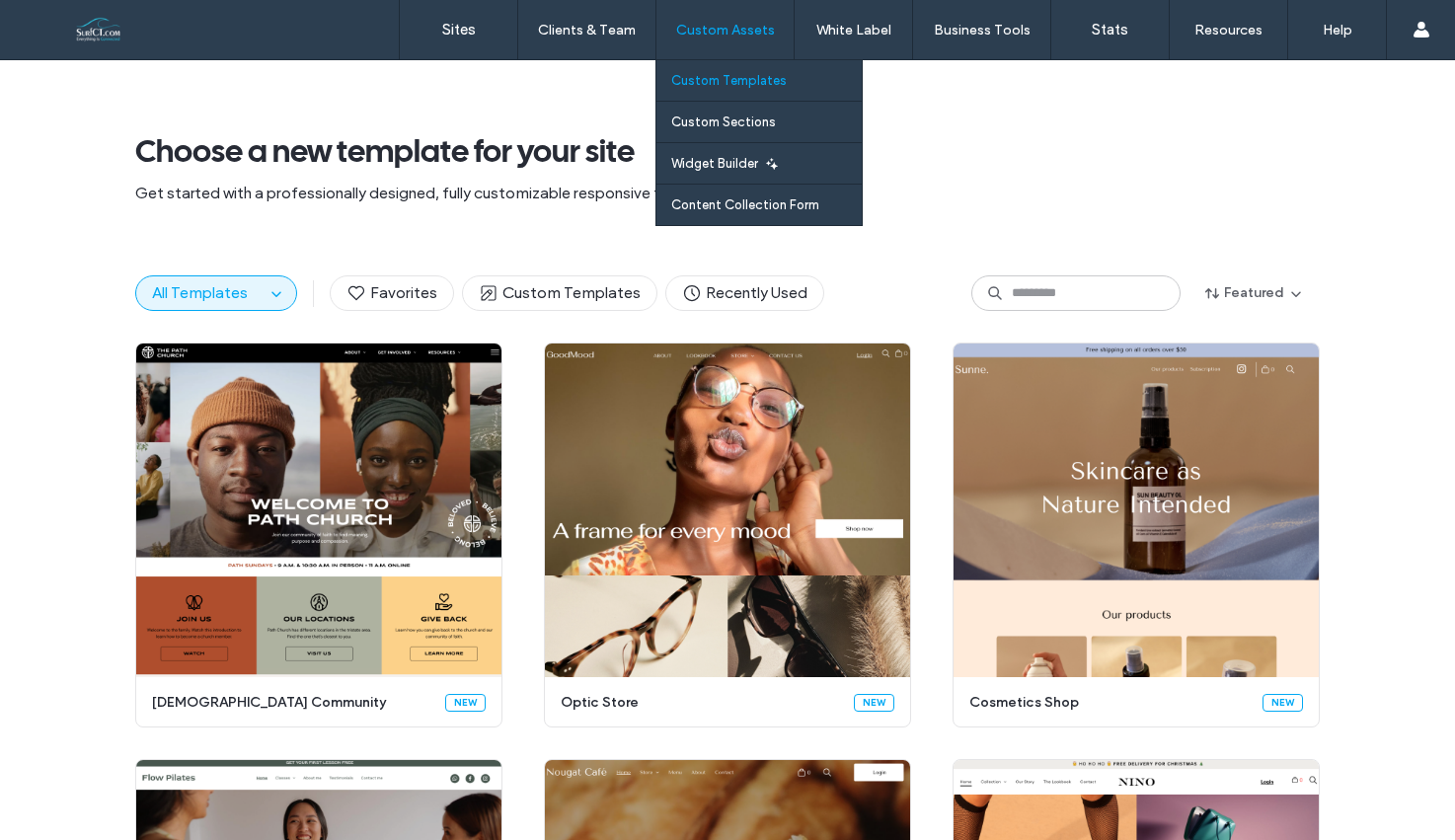
click at [711, 79] on label "Custom Templates" at bounding box center [729, 80] width 115 height 15
click at [737, 84] on label "Custom Templates" at bounding box center [729, 80] width 115 height 15
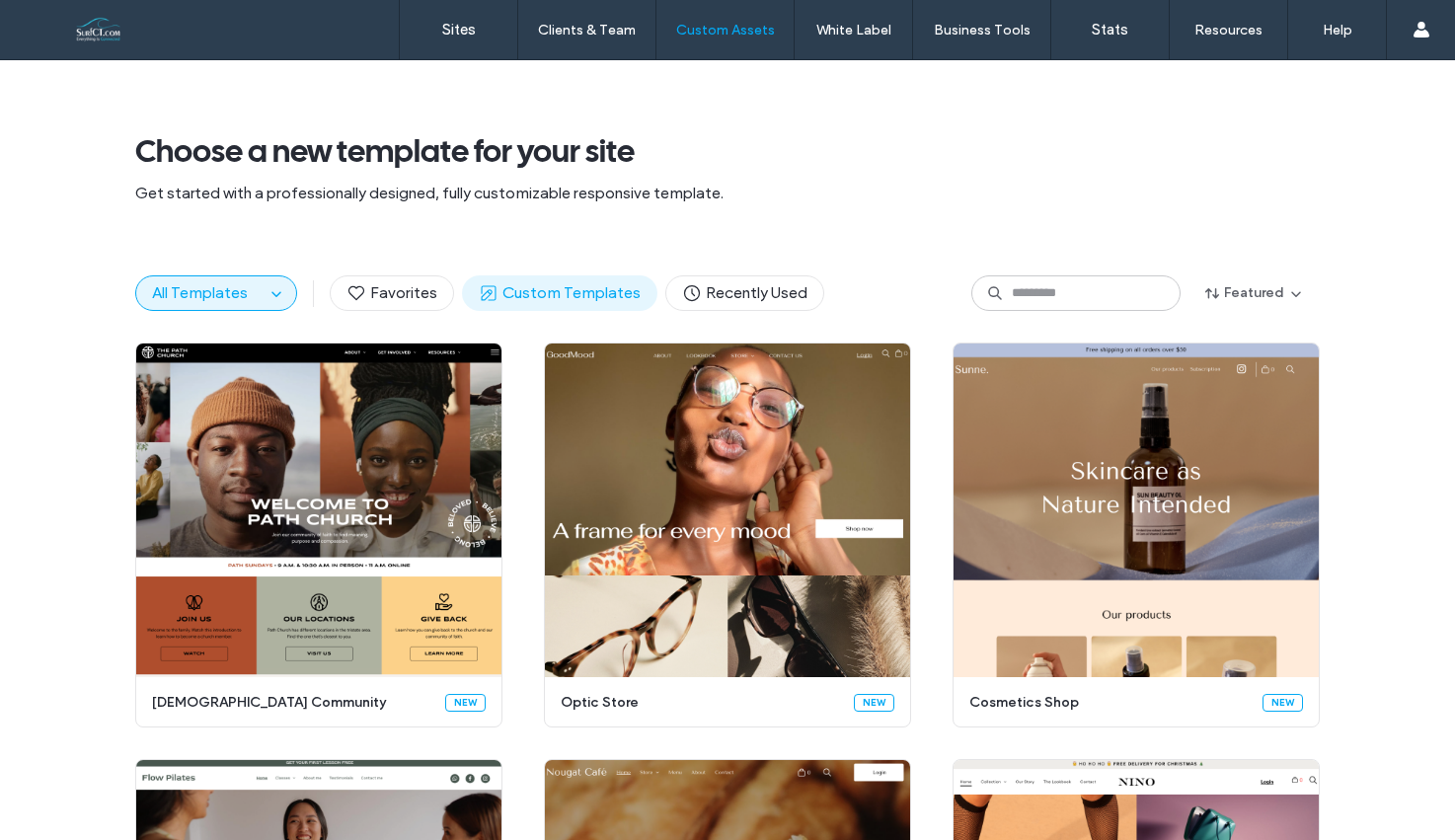
click at [508, 308] on button "Custom Templates" at bounding box center [560, 293] width 196 height 36
